Goal: Information Seeking & Learning: Understand process/instructions

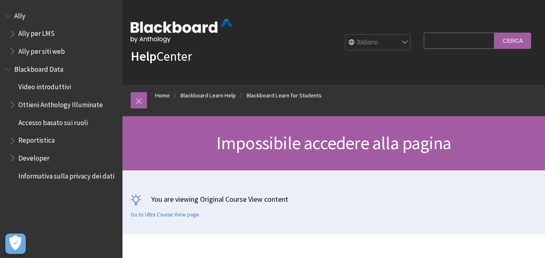
click at [433, 42] on input "Search Query" at bounding box center [458, 41] width 71 height 16
type input "assignment file"
click at [494, 33] on input "Cerca" at bounding box center [512, 41] width 37 height 16
click at [503, 38] on input "Cerca" at bounding box center [512, 41] width 37 height 16
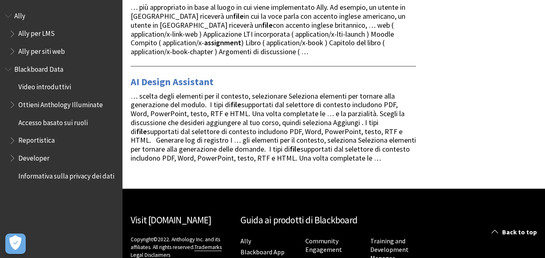
scroll to position [356, 0]
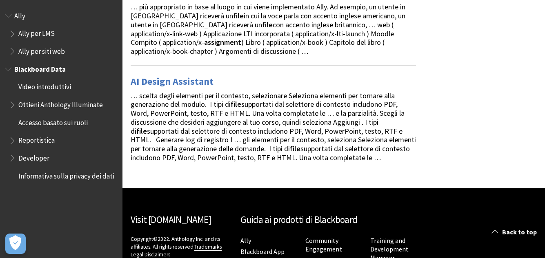
click at [9, 68] on span "Book outline for Anthology Illuminate" at bounding box center [9, 67] width 9 height 10
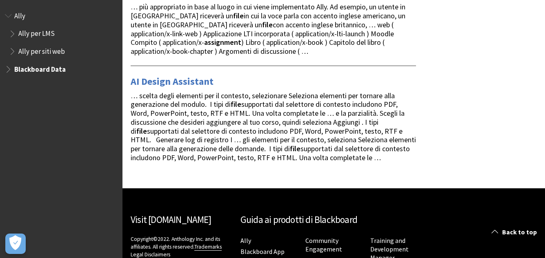
click at [9, 68] on span "Book outline for Anthology Illuminate" at bounding box center [9, 67] width 9 height 10
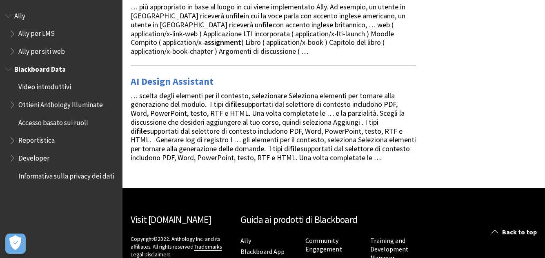
click at [23, 83] on span "Video introduttivi" at bounding box center [44, 85] width 53 height 11
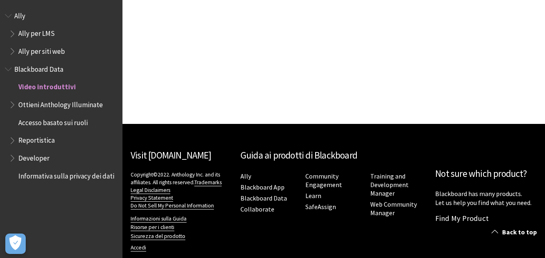
scroll to position [1295, 0]
